Goal: Information Seeking & Learning: Learn about a topic

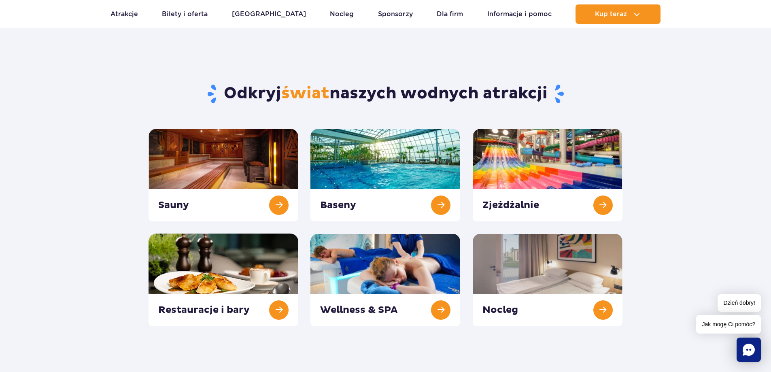
scroll to position [108, 0]
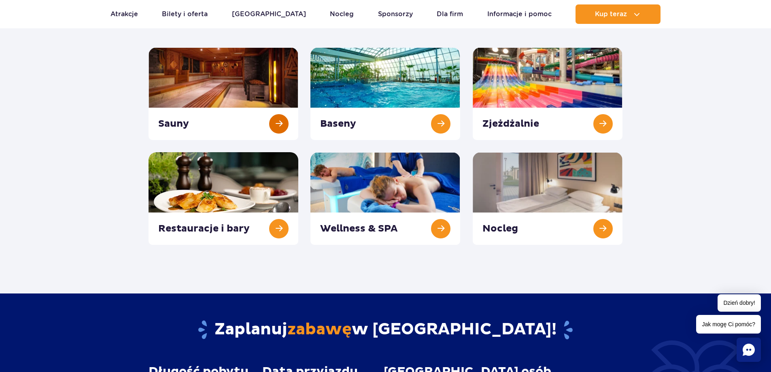
click at [278, 123] on link at bounding box center [223, 93] width 150 height 93
click at [592, 125] on link at bounding box center [548, 93] width 150 height 93
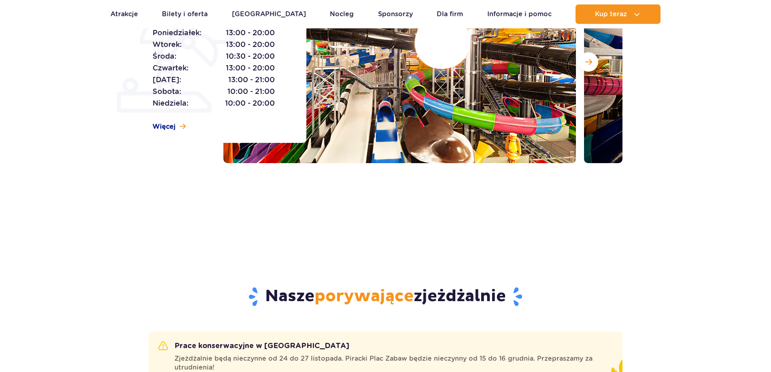
scroll to position [108, 0]
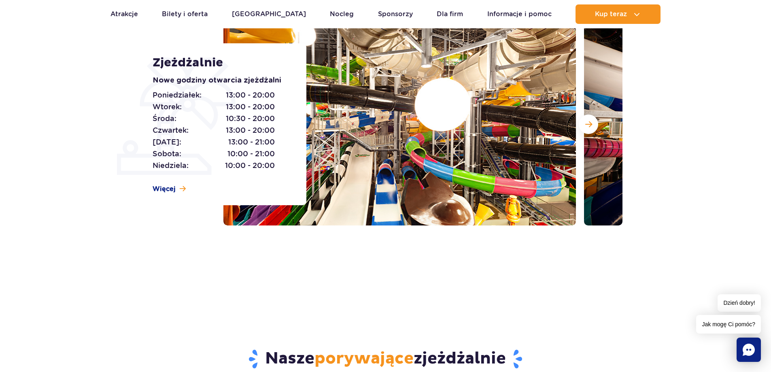
click at [277, 117] on div "Poniedziałek: 13:00 - 20:00 Wtorek: 13:00 - 20:00 Środa: 10:30 - 20:00 Czwartek…" at bounding box center [221, 130] width 136 height 82
drag, startPoint x: 273, startPoint y: 117, endPoint x: 267, endPoint y: 118, distance: 6.5
click at [269, 118] on div "Poniedziałek: 13:00 - 20:00 Wtorek: 13:00 - 20:00 Środa: 10:30 - 20:00 Czwartek…" at bounding box center [221, 130] width 136 height 82
drag, startPoint x: 238, startPoint y: 119, endPoint x: 226, endPoint y: 120, distance: 12.2
click at [226, 120] on span "10:30 - 20:00" at bounding box center [250, 118] width 49 height 11
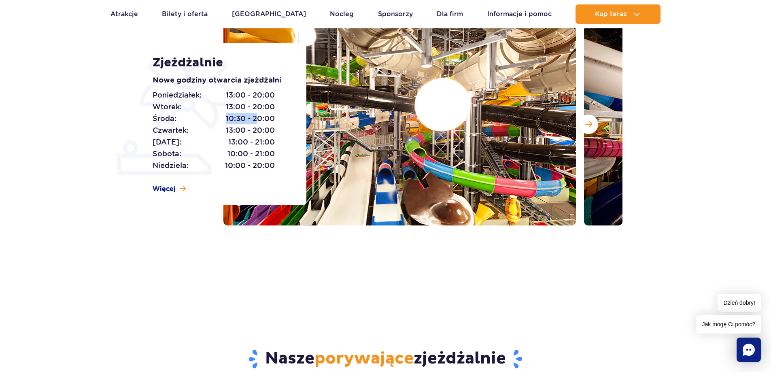
click at [226, 120] on span "10:30 - 20:00" at bounding box center [250, 118] width 49 height 11
click at [229, 119] on span "10:30 - 20:00" at bounding box center [250, 118] width 49 height 11
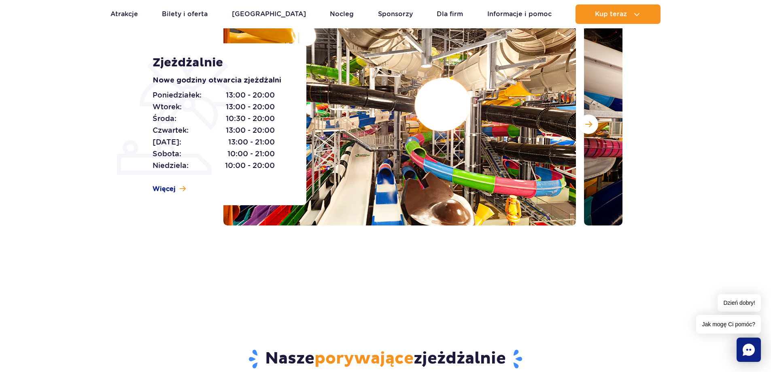
click at [271, 118] on span "10:30 - 20:00" at bounding box center [250, 118] width 49 height 11
click at [210, 131] on p "Czwartek: 13:00 - 20:00" at bounding box center [214, 130] width 122 height 11
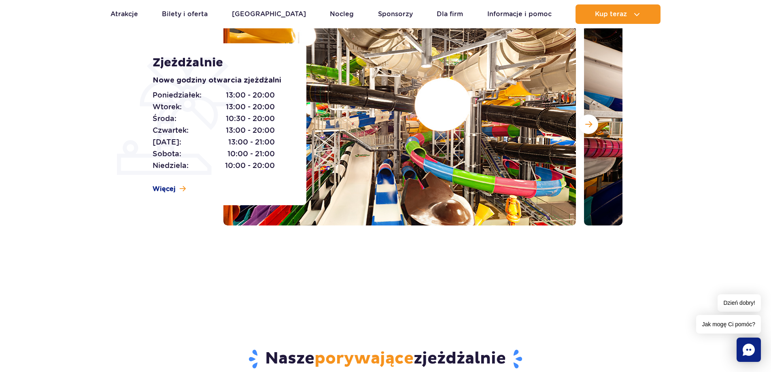
scroll to position [0, 0]
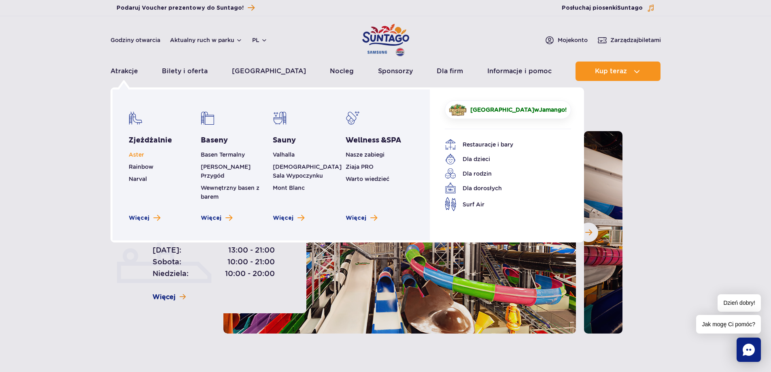
click at [141, 154] on span "Aster" at bounding box center [136, 154] width 15 height 6
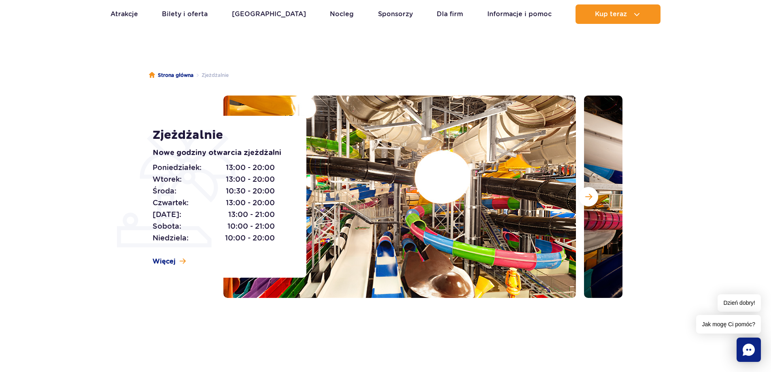
scroll to position [54, 0]
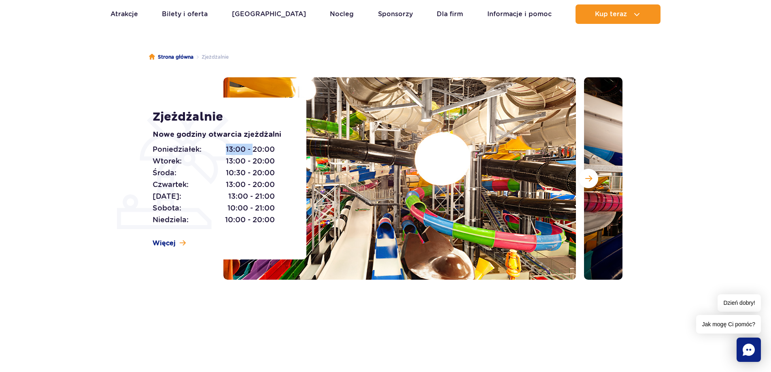
drag, startPoint x: 226, startPoint y: 148, endPoint x: 254, endPoint y: 151, distance: 28.4
click at [254, 151] on span "13:00 - 20:00" at bounding box center [250, 149] width 49 height 11
click at [113, 145] on section "Zjeżdżalnie Nowe godziny otwarcia zjeżdżalni Poniedziałek: 13:00 - 20:00 Wtorek…" at bounding box center [385, 178] width 771 height 202
